Goal: Information Seeking & Learning: Learn about a topic

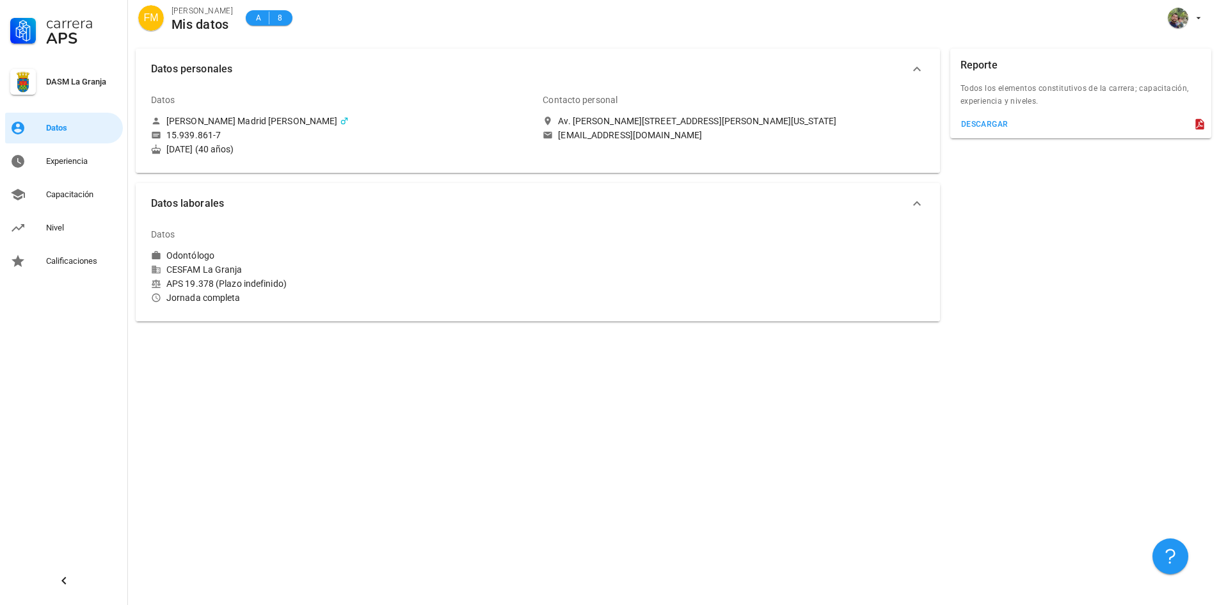
click at [552, 474] on div "Datos personales Datos Felix Andres Madrid Calderon 15.939.861-7 2 de oct. de 1…" at bounding box center [673, 323] width 1091 height 564
drag, startPoint x: 82, startPoint y: 195, endPoint x: 159, endPoint y: 214, distance: 79.2
click at [82, 195] on div "Capacitación" at bounding box center [82, 194] width 72 height 10
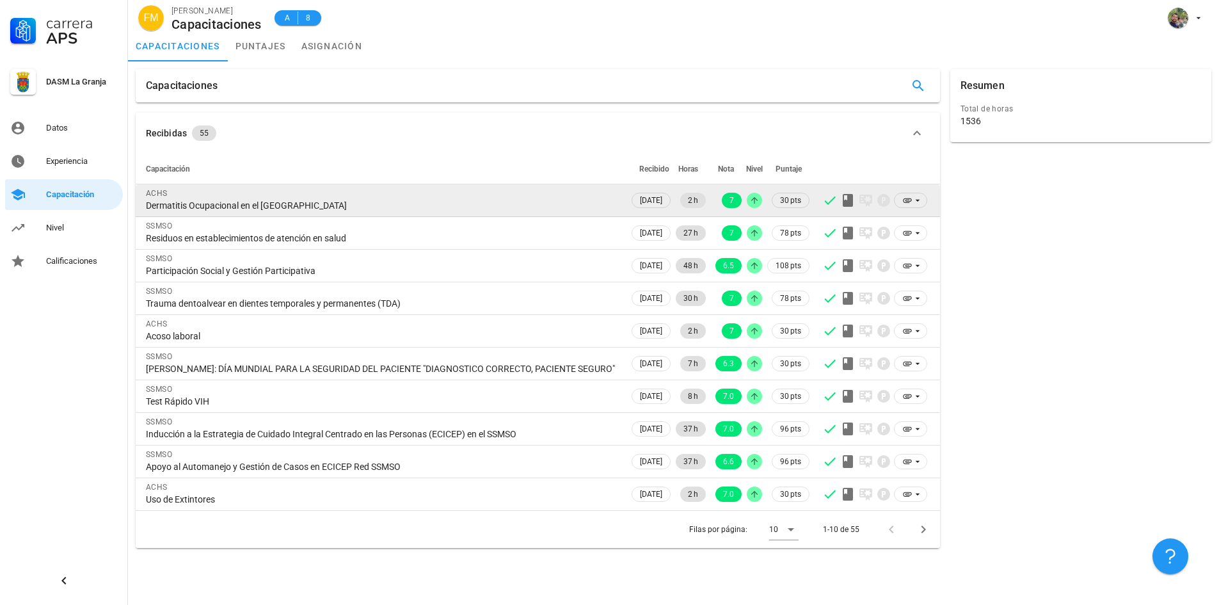
click at [551, 195] on div "ACHS" at bounding box center [382, 193] width 473 height 13
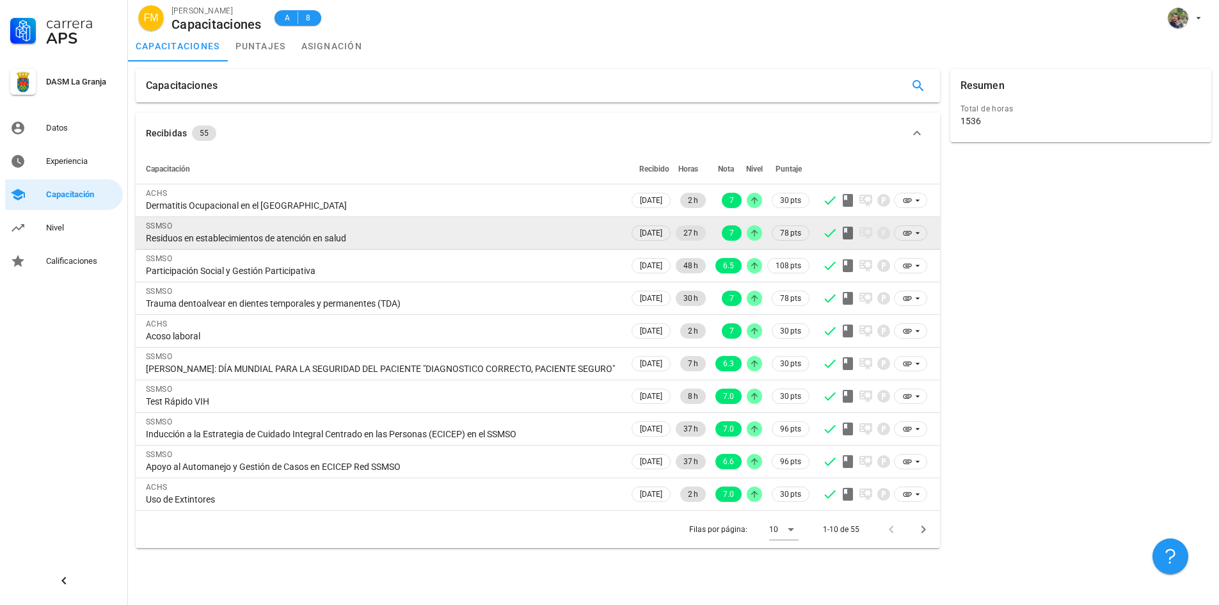
click at [549, 239] on div "Residuos en establecimientos de atención en salud" at bounding box center [382, 238] width 473 height 12
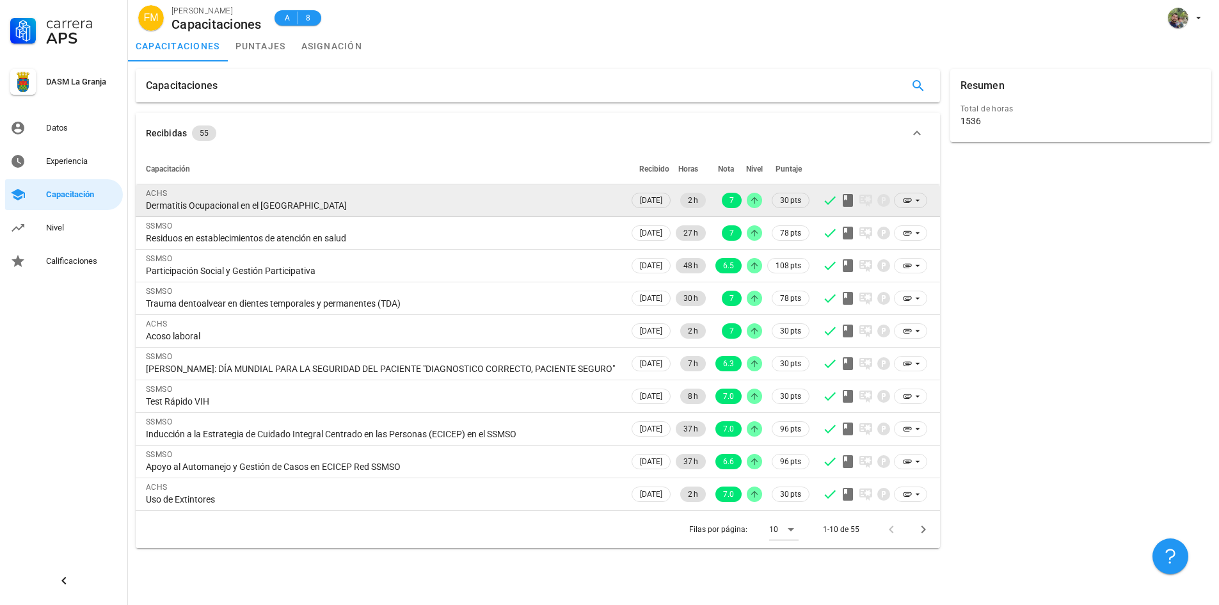
click at [550, 215] on td "ACHS Dermatitis Ocupacional en el Sector de Salud" at bounding box center [383, 200] width 494 height 33
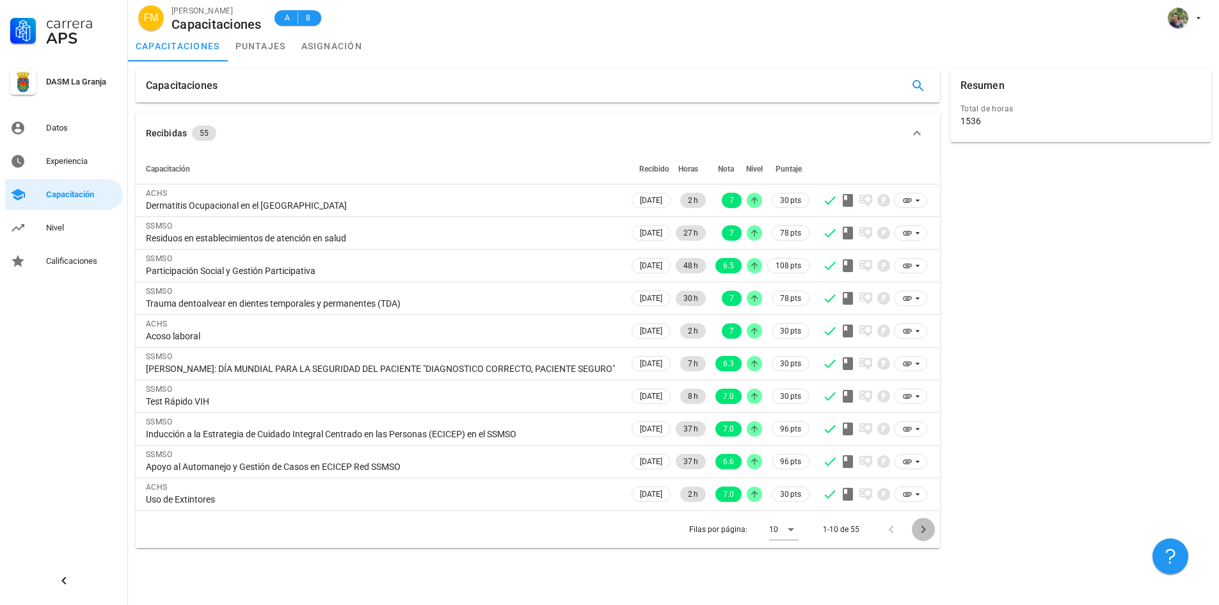
click at [919, 529] on icon "Página siguiente" at bounding box center [923, 529] width 15 height 15
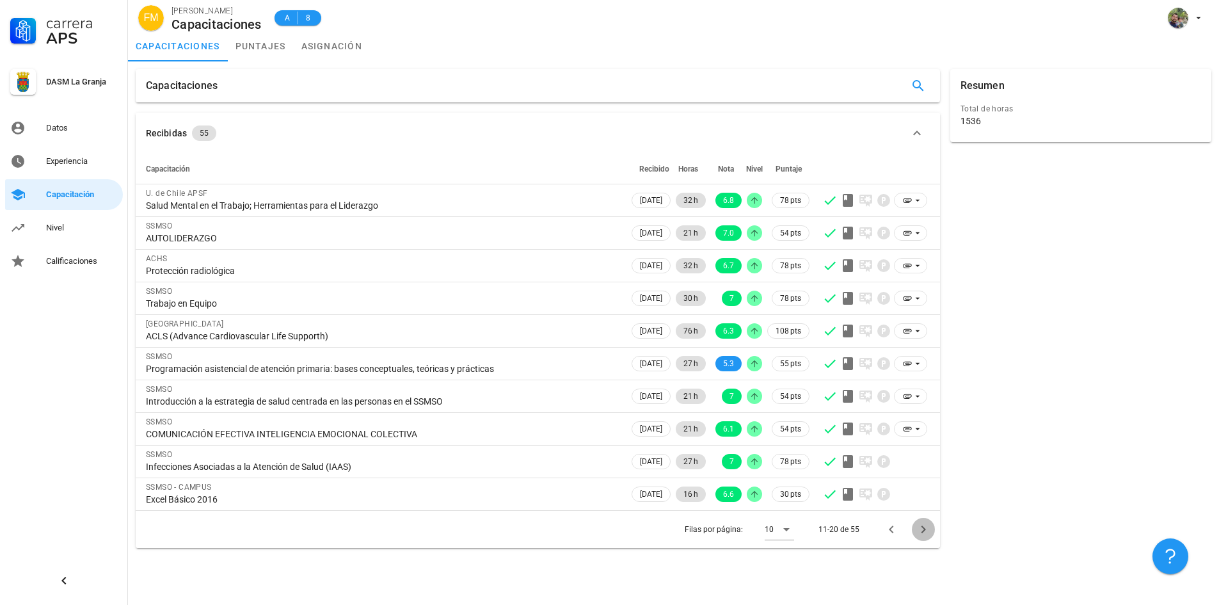
click at [919, 529] on icon "Página siguiente" at bounding box center [923, 529] width 15 height 15
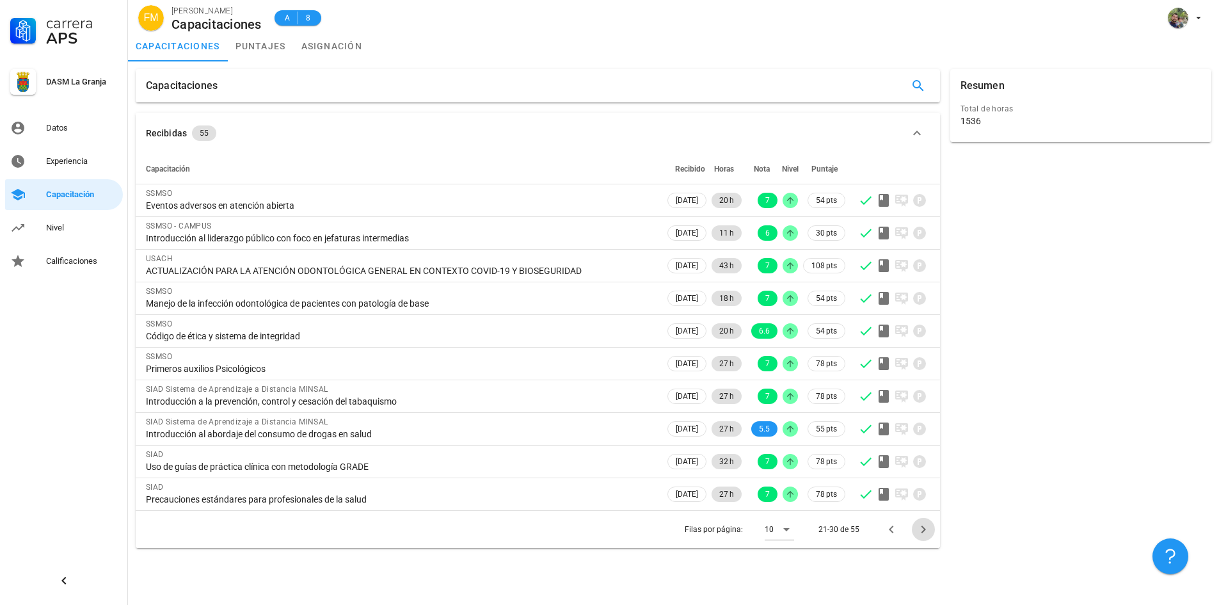
click at [919, 529] on icon "Página siguiente" at bounding box center [923, 529] width 15 height 15
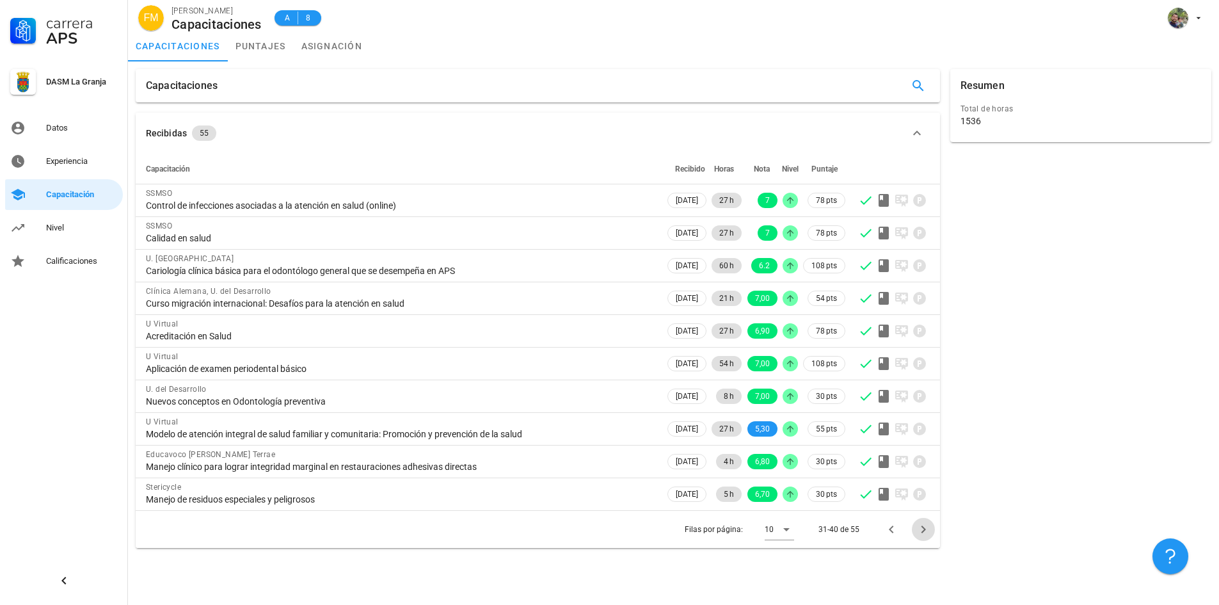
click at [919, 529] on icon "Página siguiente" at bounding box center [923, 529] width 15 height 15
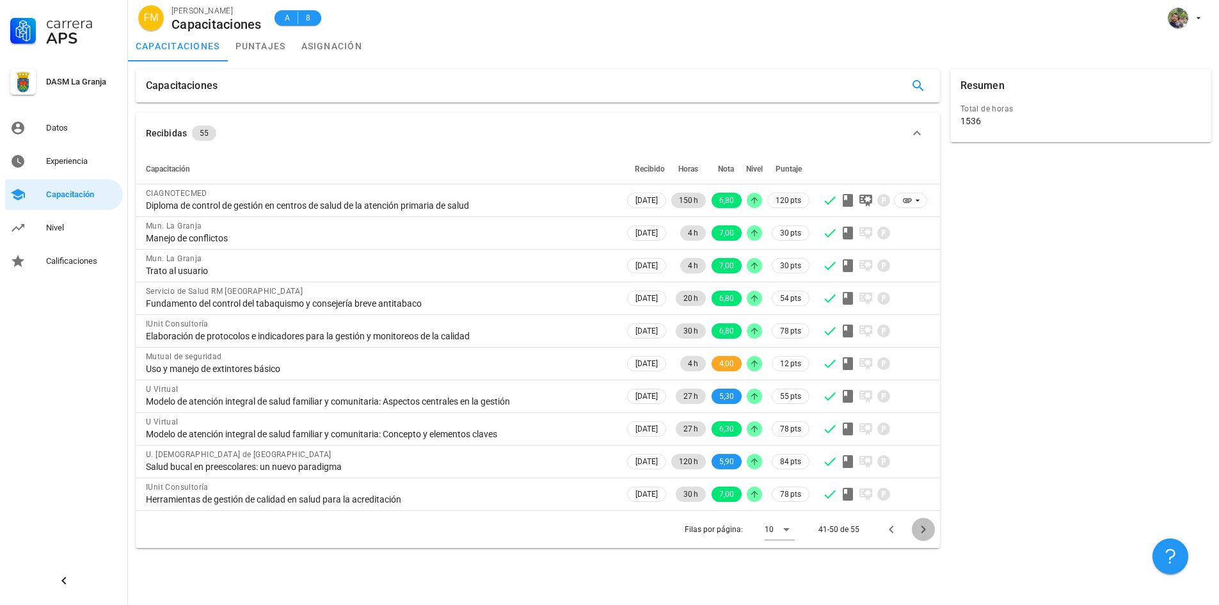
click at [919, 529] on icon "Página siguiente" at bounding box center [923, 529] width 15 height 15
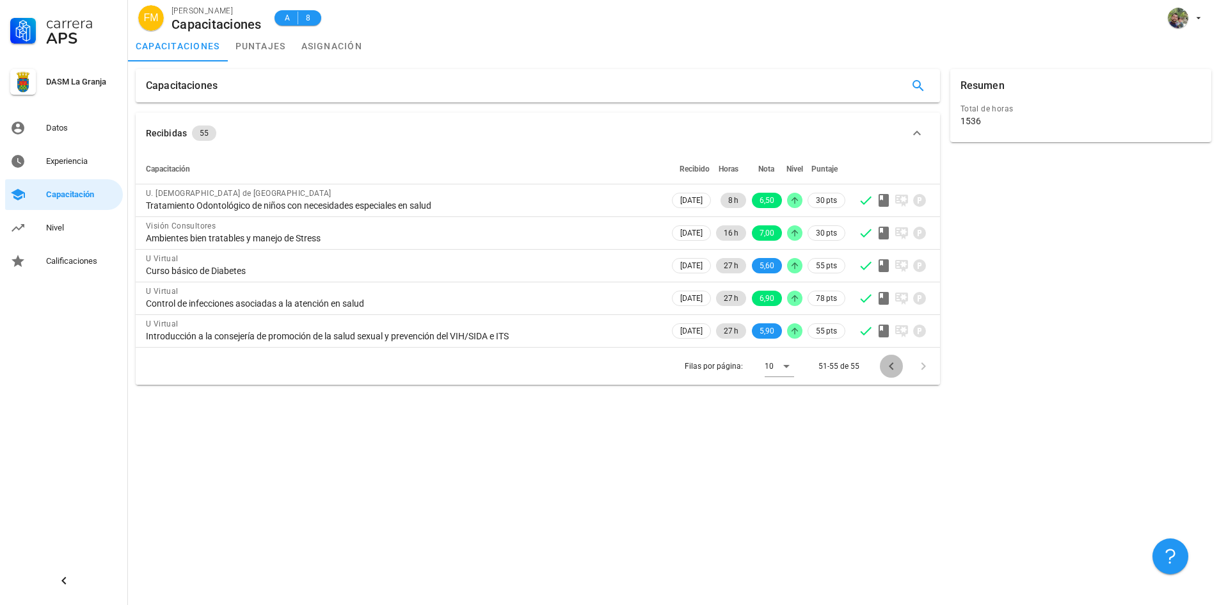
click at [888, 367] on icon "Página anterior" at bounding box center [891, 365] width 15 height 15
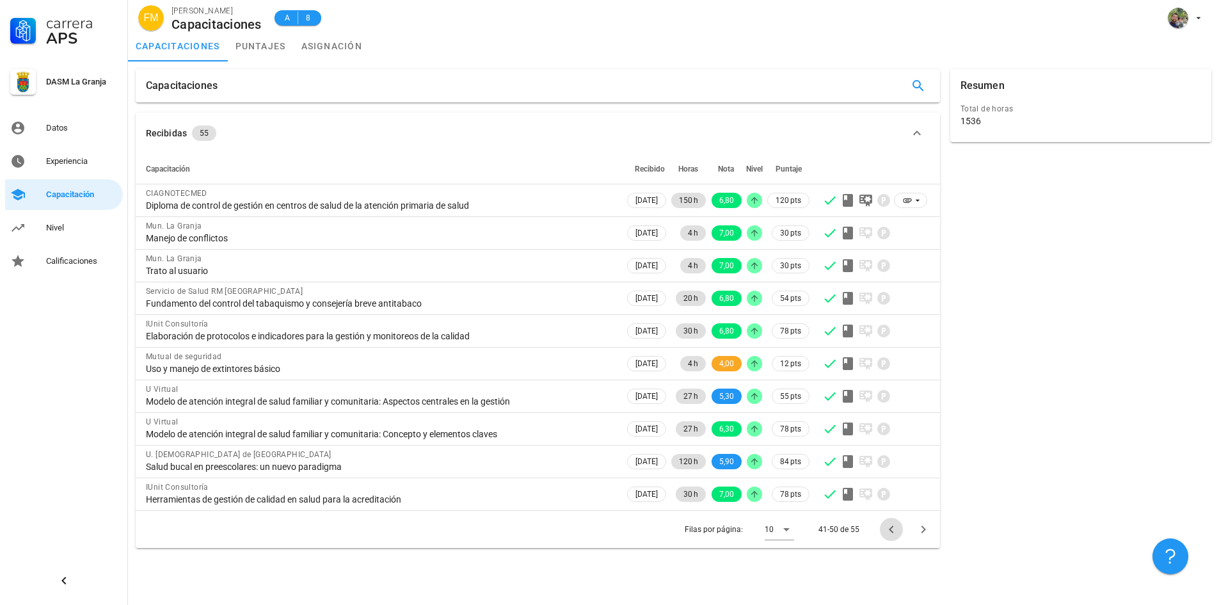
click at [889, 530] on icon "Página anterior" at bounding box center [891, 529] width 15 height 15
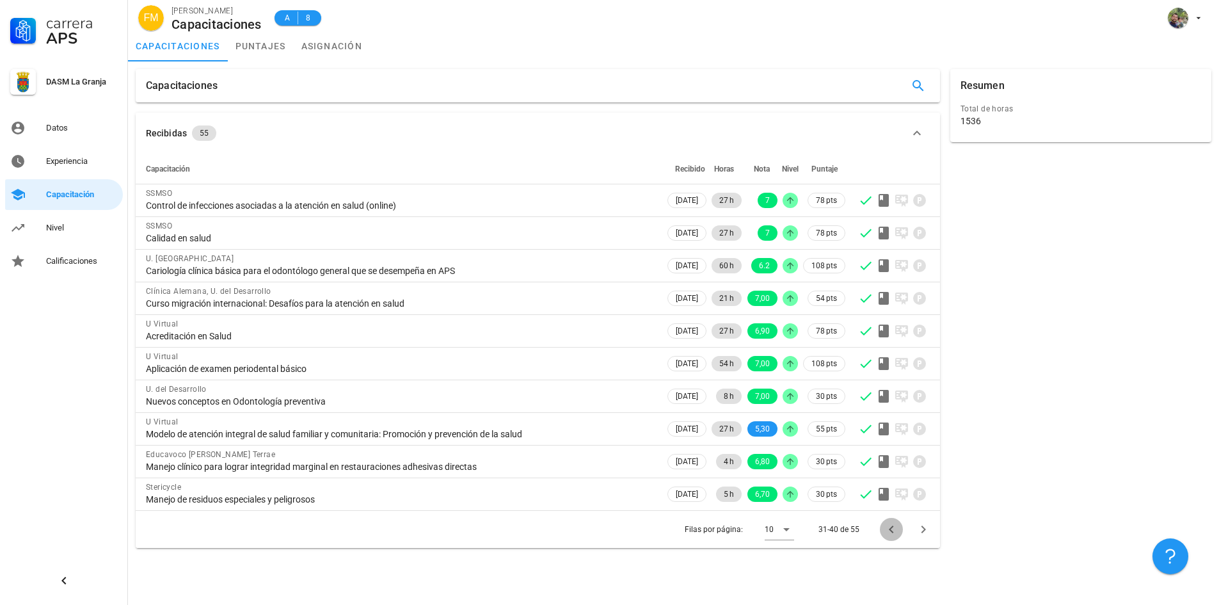
click at [888, 529] on icon "Página anterior" at bounding box center [891, 529] width 15 height 15
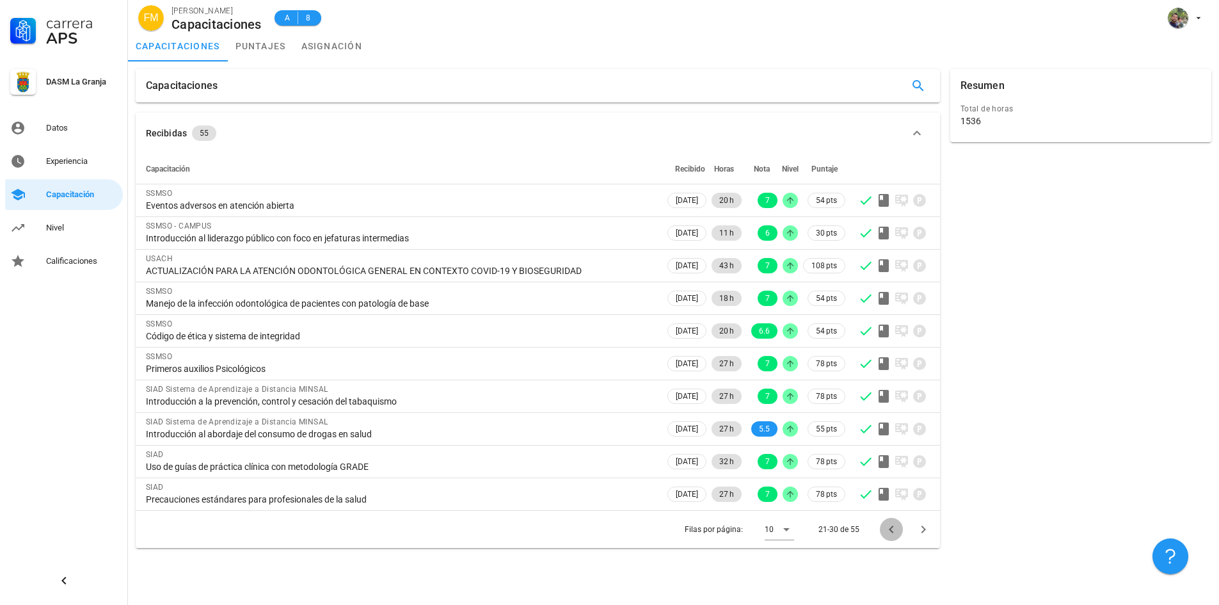
click at [888, 529] on icon "Página anterior" at bounding box center [891, 529] width 15 height 15
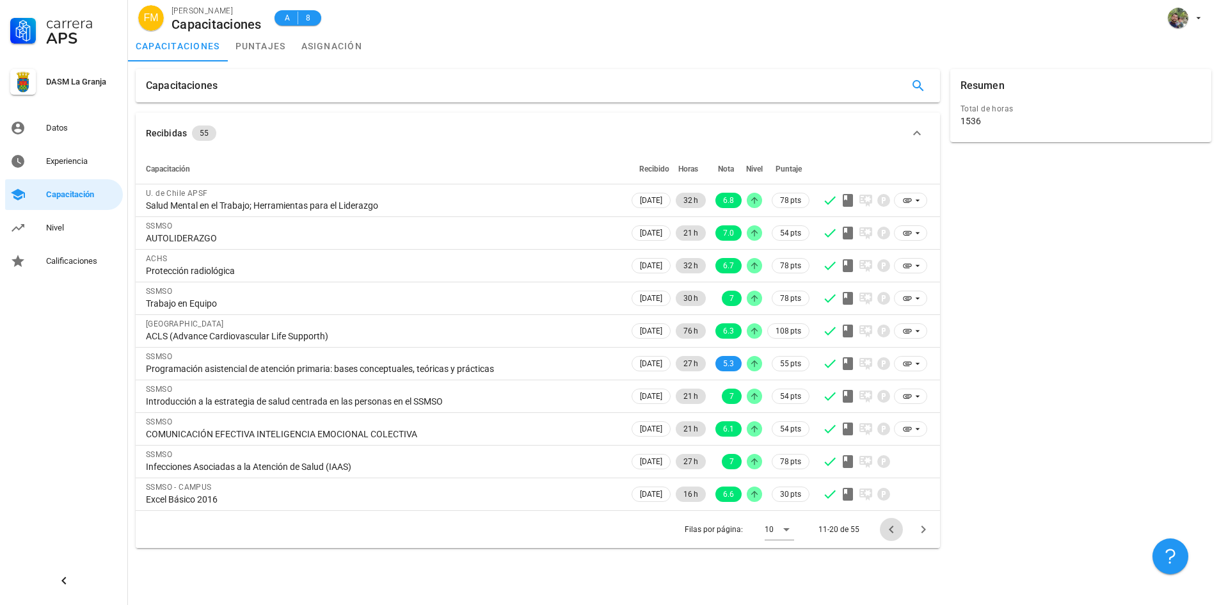
click at [888, 529] on icon "Página anterior" at bounding box center [891, 529] width 15 height 15
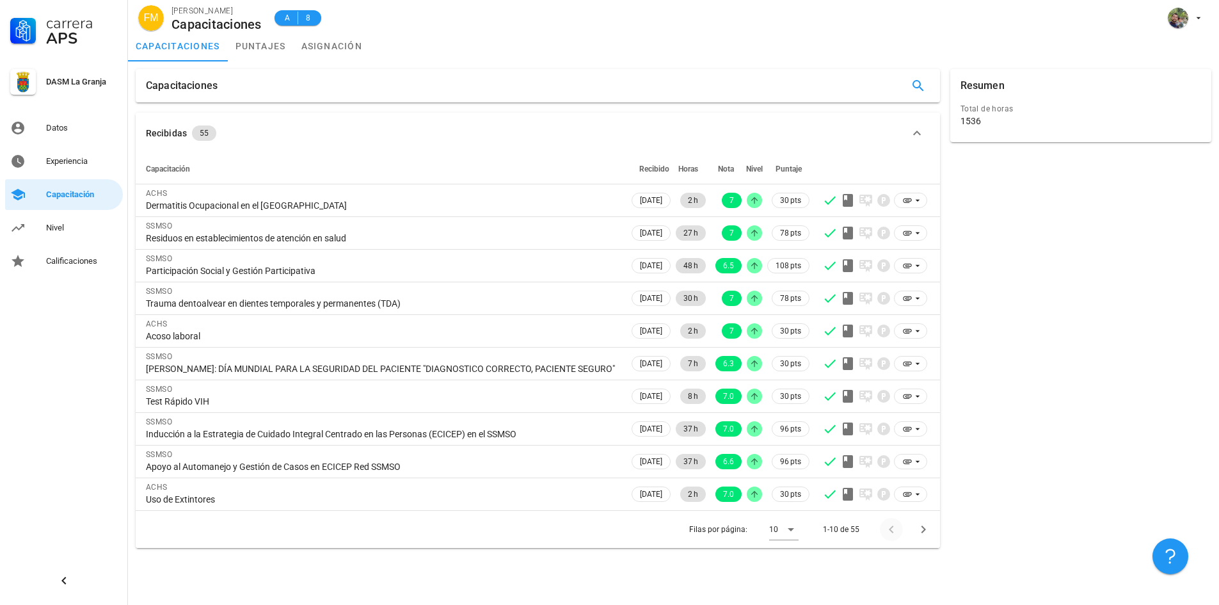
click at [888, 529] on div at bounding box center [894, 529] width 28 height 23
click at [280, 43] on link "puntajes" at bounding box center [261, 46] width 66 height 31
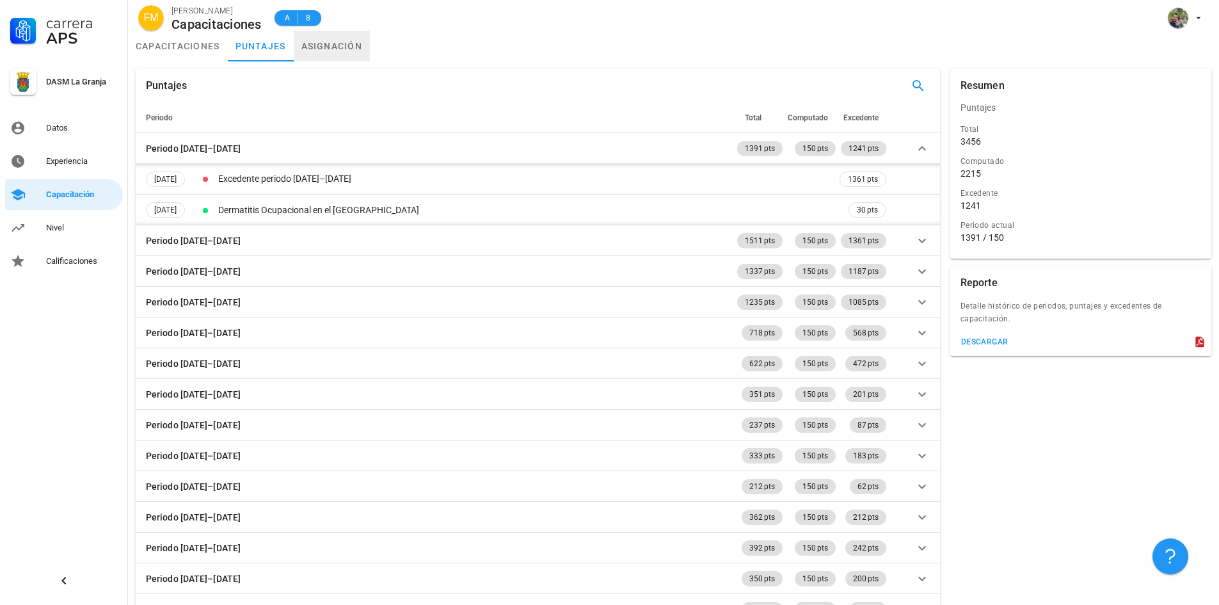
click at [332, 49] on link "asignación" at bounding box center [332, 46] width 77 height 31
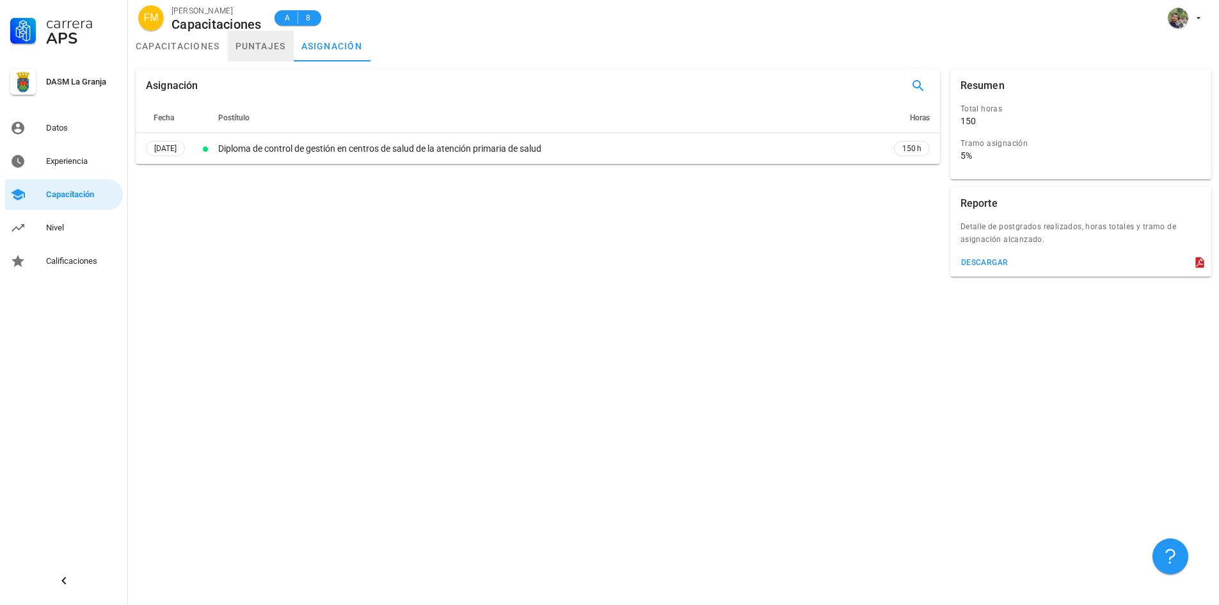
click at [258, 51] on link "puntajes" at bounding box center [261, 46] width 66 height 31
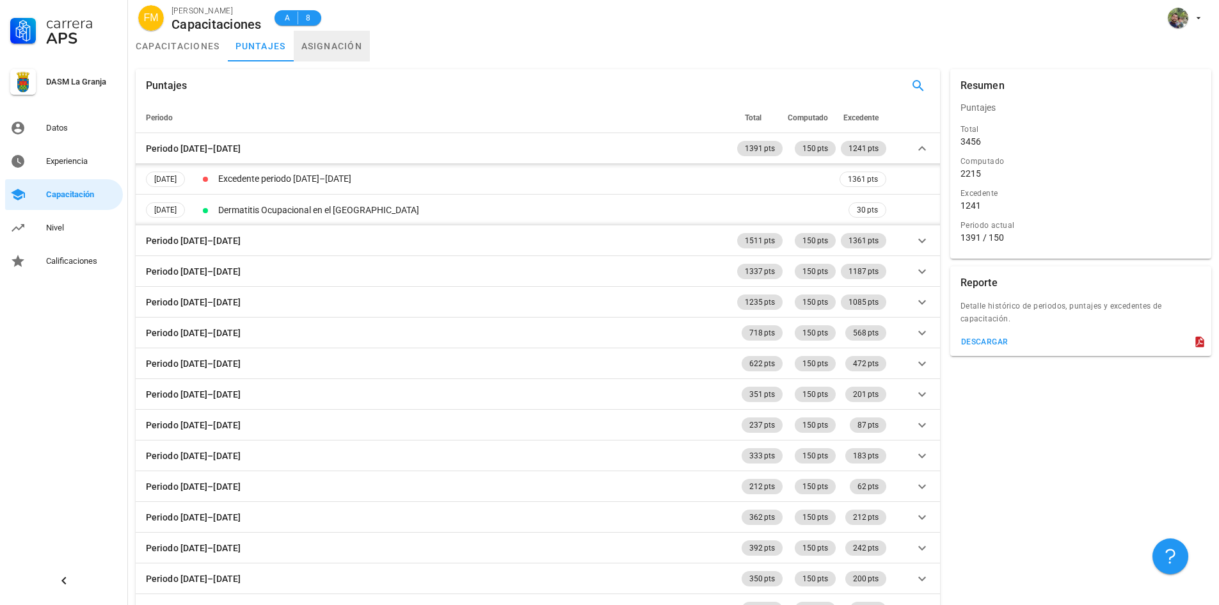
click at [332, 52] on link "asignación" at bounding box center [332, 46] width 77 height 31
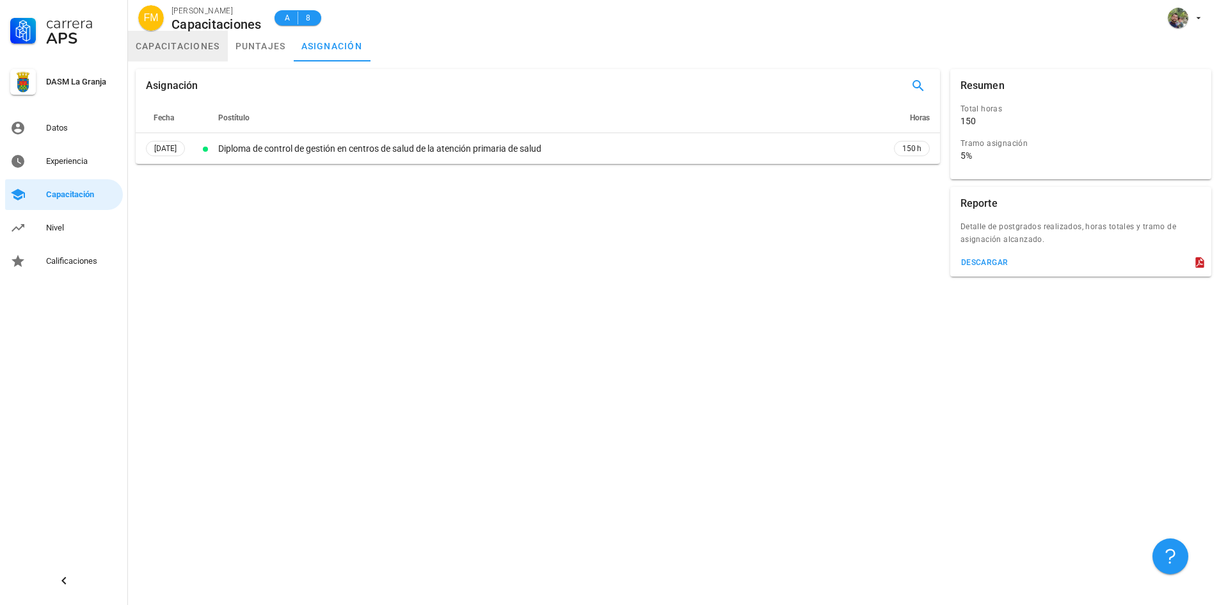
click at [184, 44] on link "capacitaciones" at bounding box center [178, 46] width 100 height 31
